Goal: Information Seeking & Learning: Find specific fact

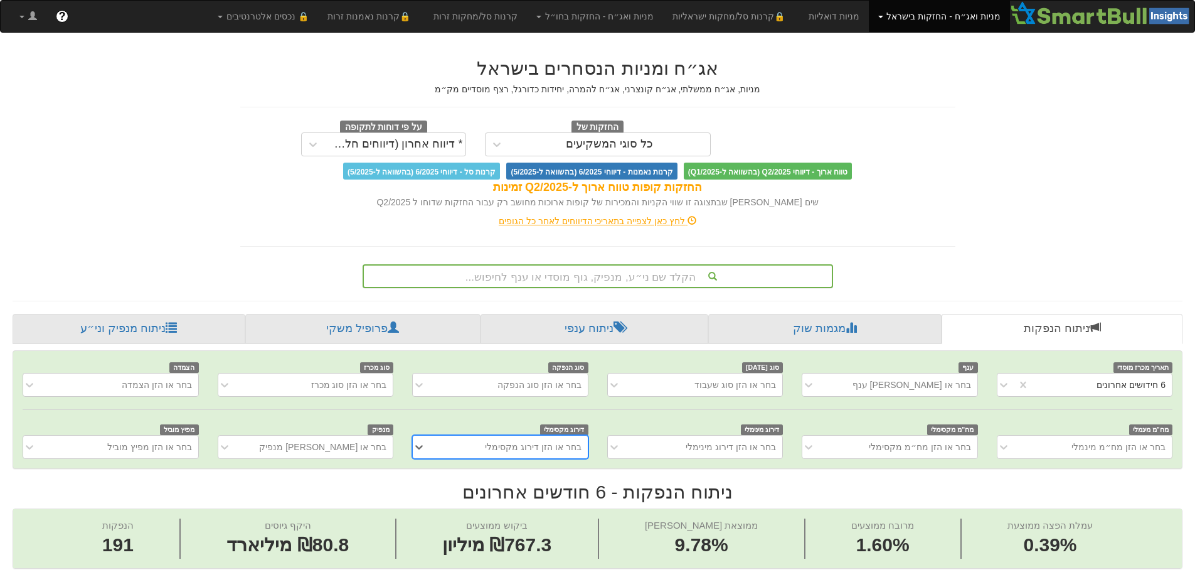
click at [597, 279] on div "הקלד שם ני״ע, מנפיק, גוף מוסדי או ענף לחיפוש..." at bounding box center [598, 276] width 470 height 24
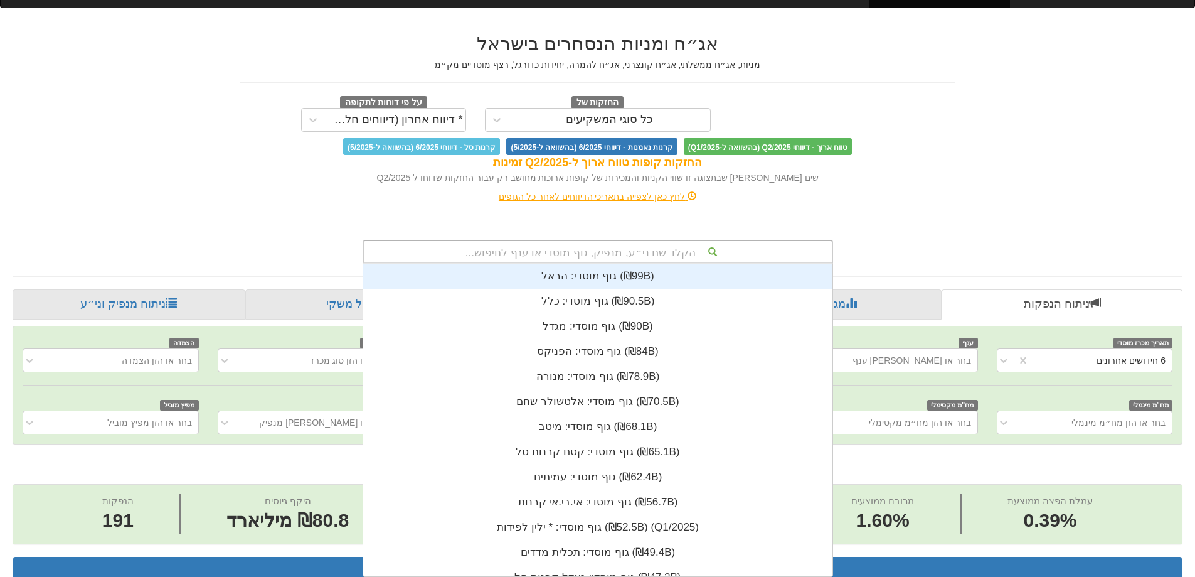
scroll to position [312, 0]
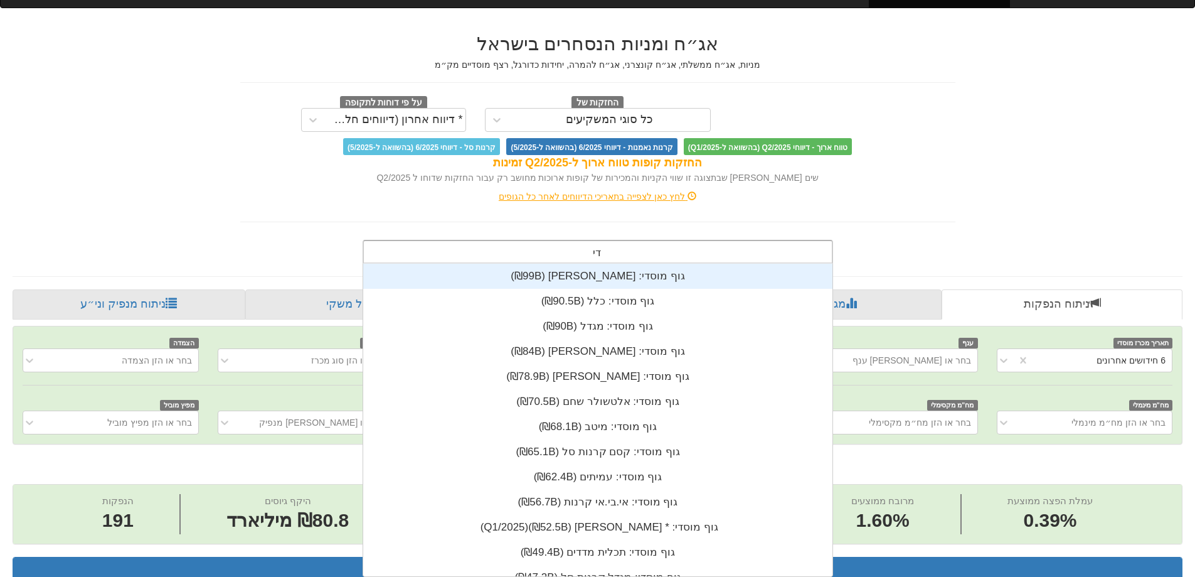
type input "דיס"
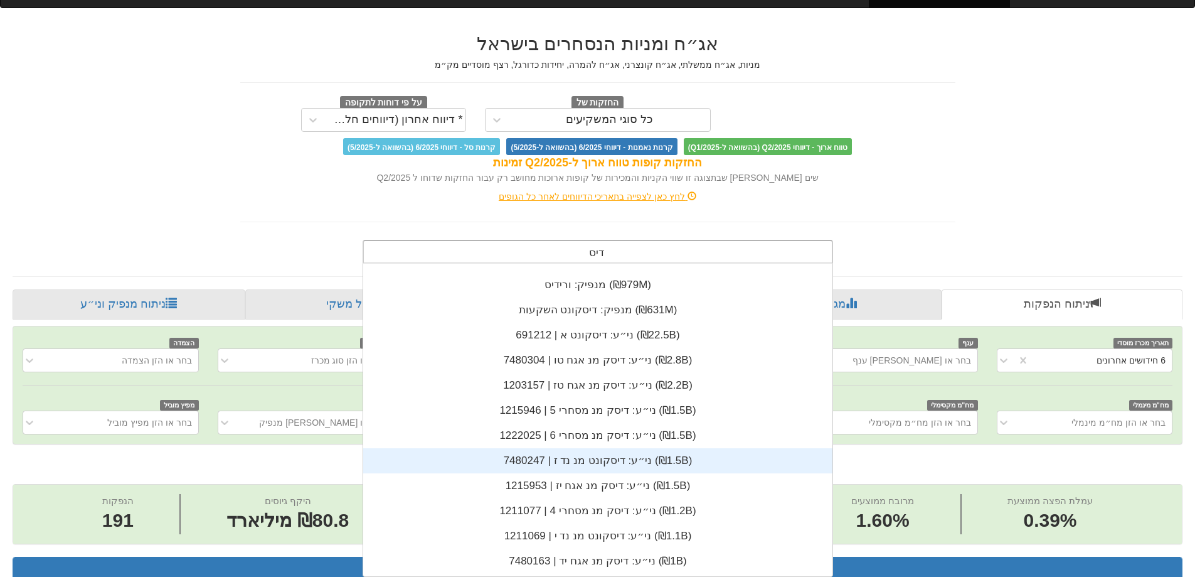
scroll to position [125, 0]
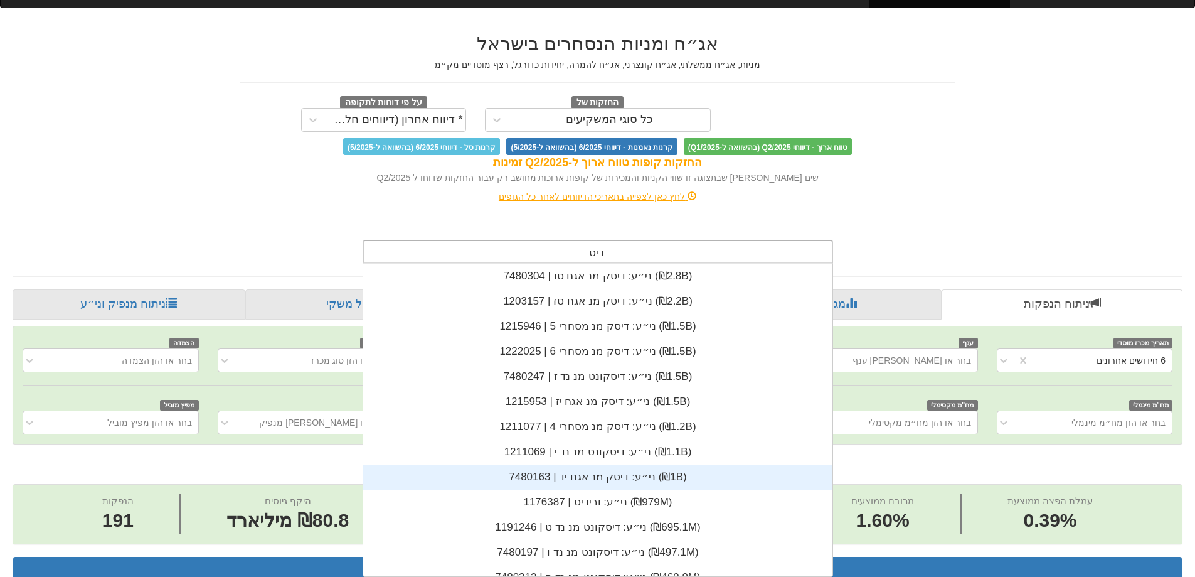
click at [620, 476] on div "ני״ע: ‏דיסק מנ אגח יד | 7480163 ‎(₪1B)‎" at bounding box center [597, 476] width 469 height 25
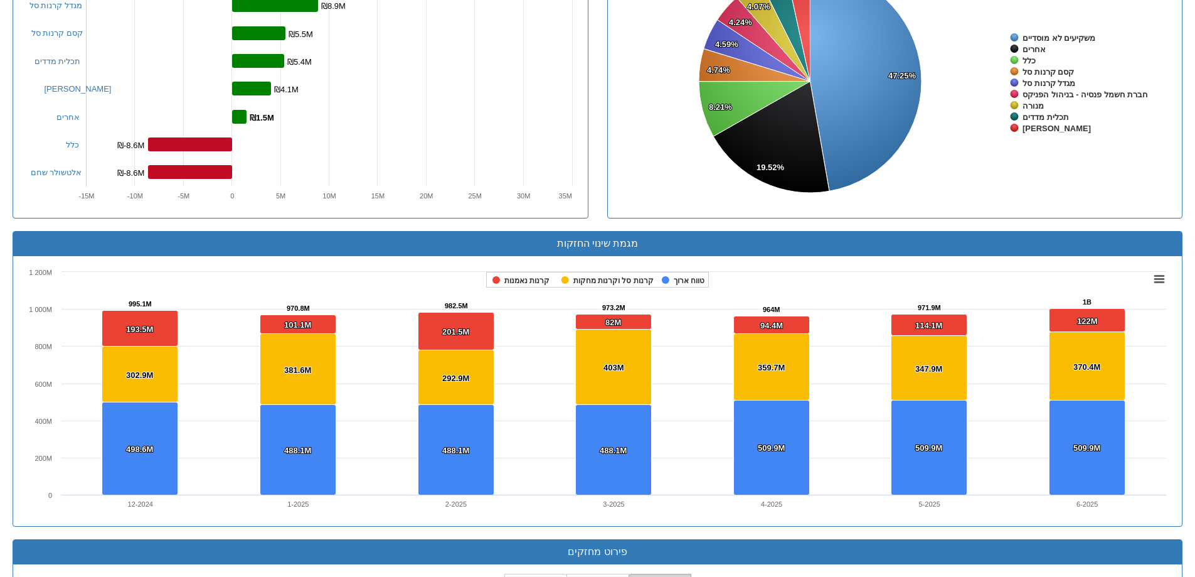
scroll to position [312, 0]
